Goal: Navigation & Orientation: Find specific page/section

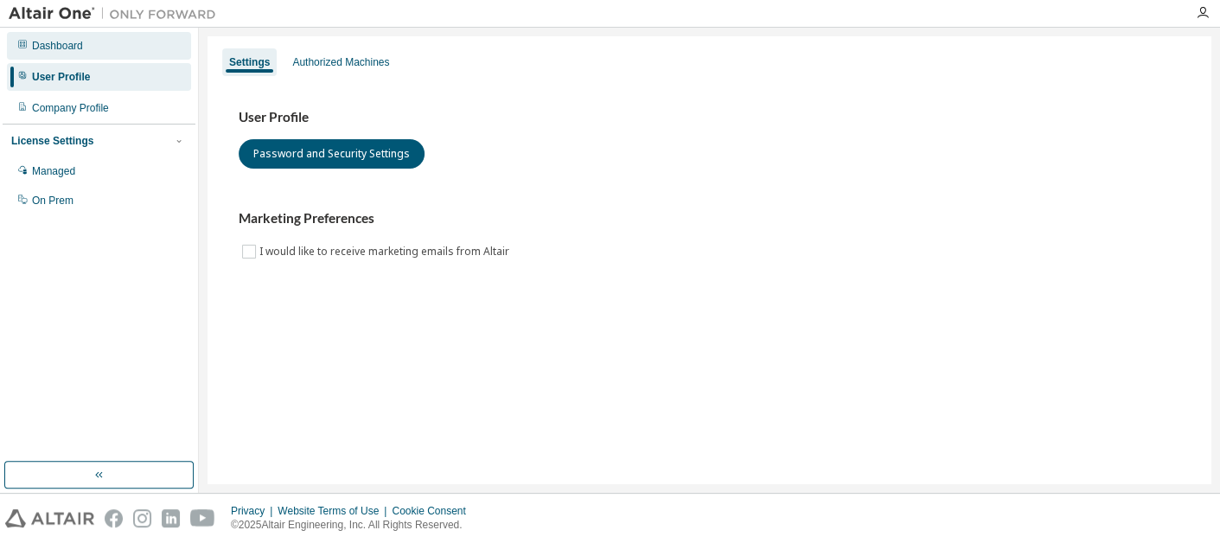
click at [72, 39] on div "Dashboard" at bounding box center [57, 46] width 51 height 14
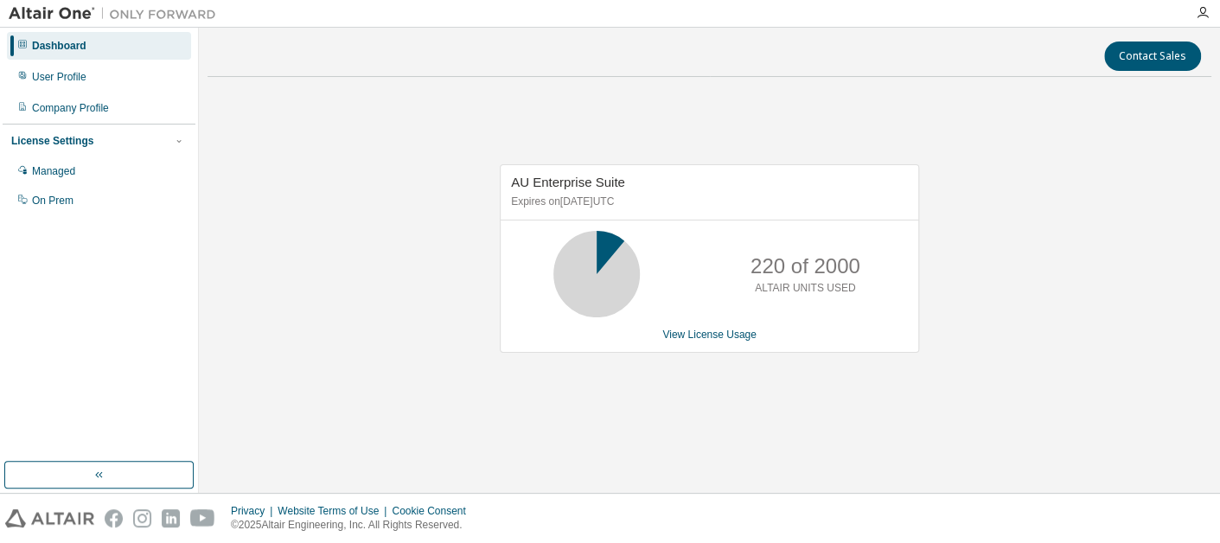
click at [406, 193] on div "AU Enterprise Suite Expires on December 29, 2025 UTC 220 of 2000 ALTAIR UNITS U…" at bounding box center [710, 267] width 1004 height 353
click at [67, 80] on div "User Profile" at bounding box center [59, 77] width 54 height 14
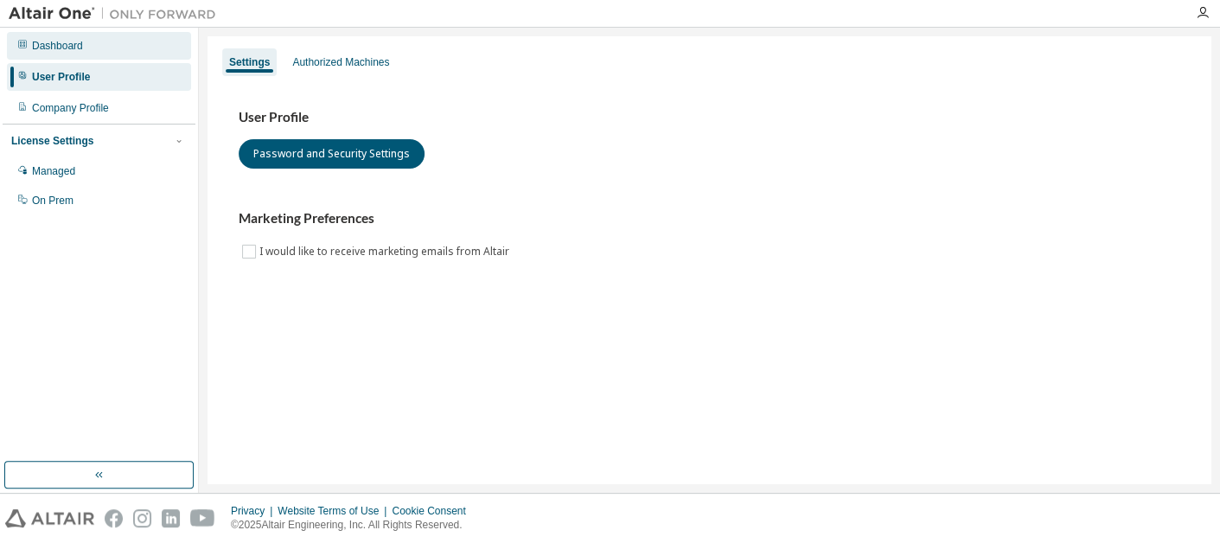
click at [143, 41] on div "Dashboard" at bounding box center [99, 46] width 184 height 28
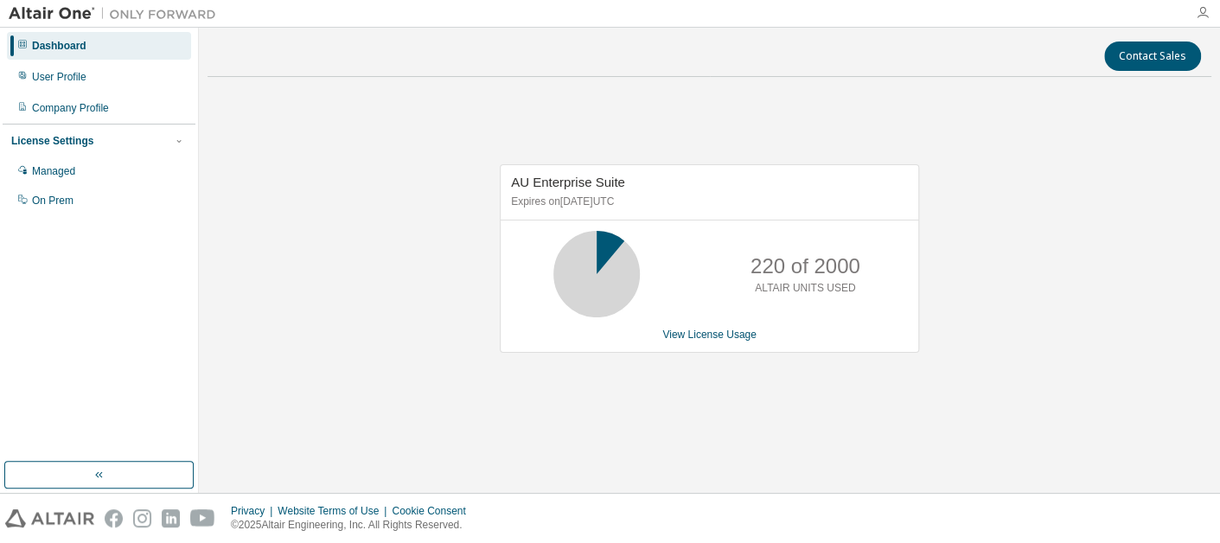
click at [1199, 12] on icon "button" at bounding box center [1203, 13] width 14 height 14
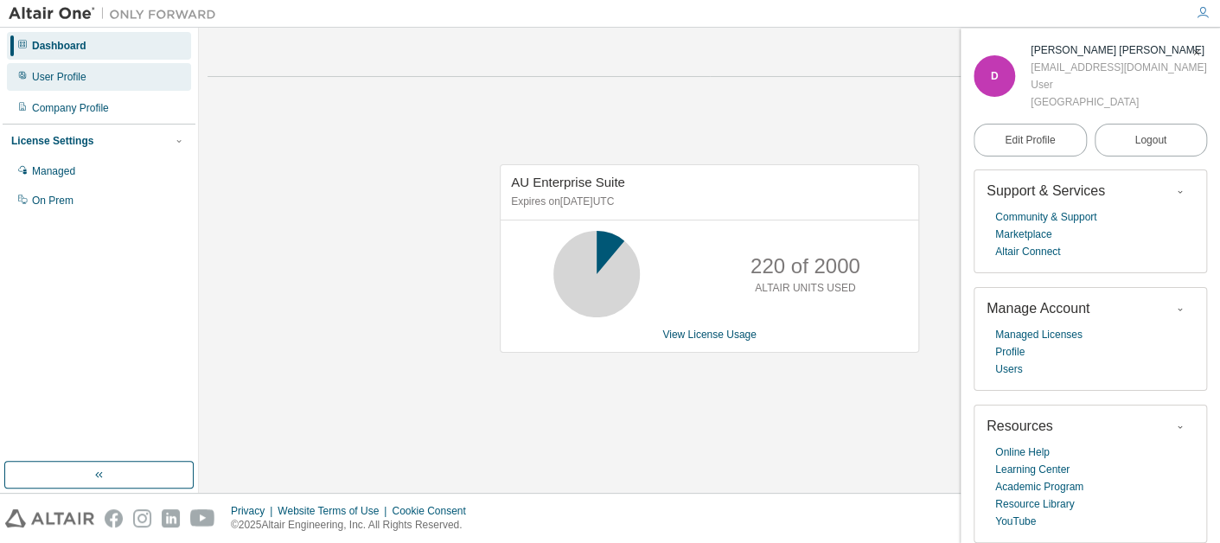
click at [22, 80] on icon at bounding box center [22, 75] width 10 height 10
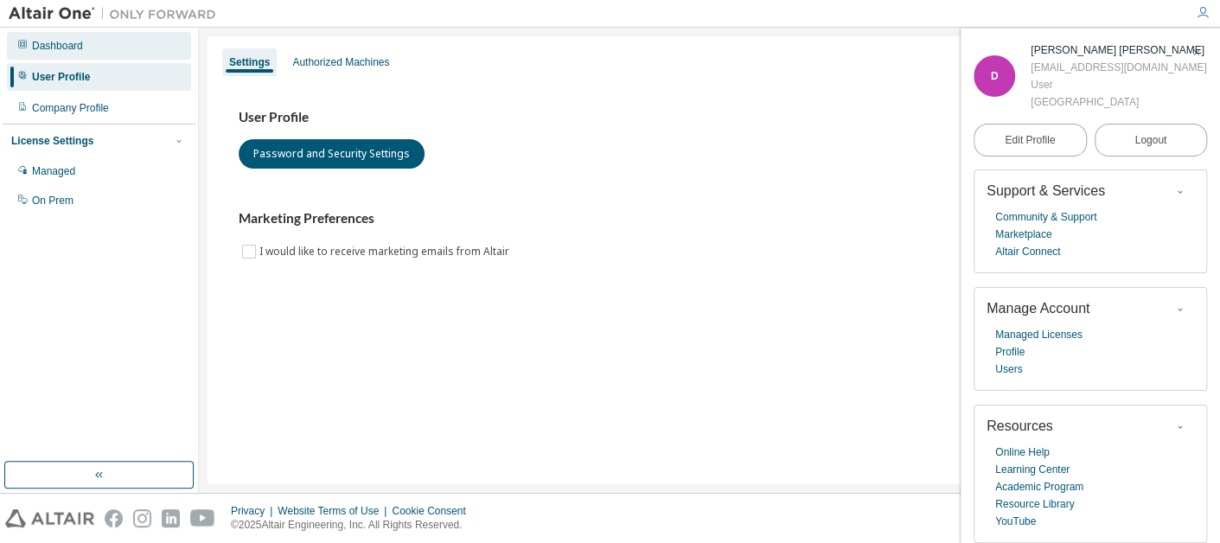
click at [36, 54] on div "Dashboard" at bounding box center [99, 46] width 184 height 28
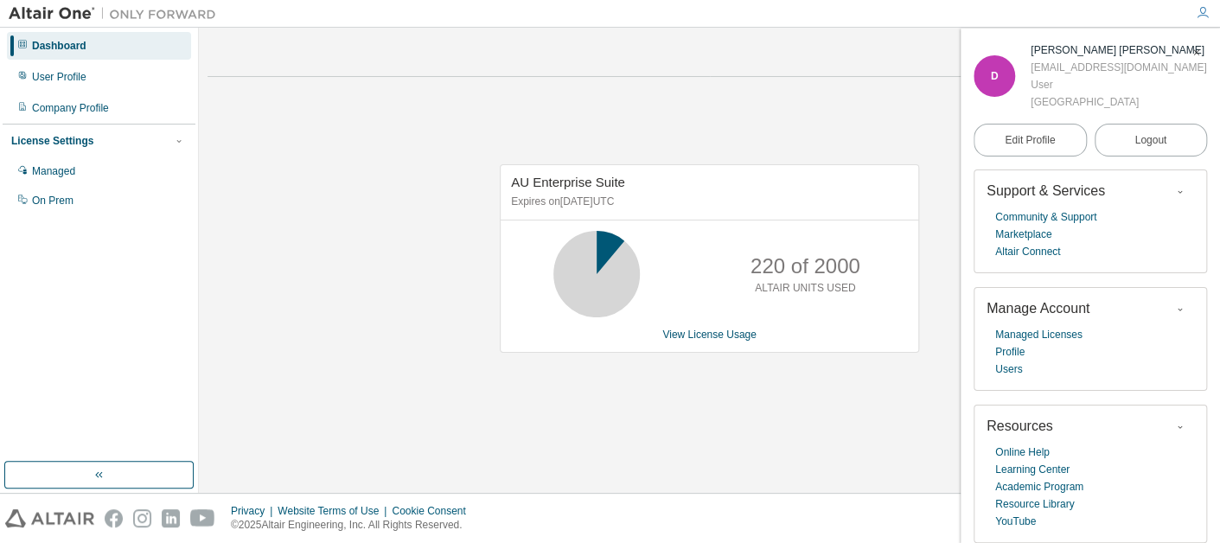
click at [61, 11] on img at bounding box center [117, 13] width 216 height 17
click at [1007, 359] on link "Profile" at bounding box center [1009, 351] width 29 height 17
